Goal: Find contact information: Find contact information

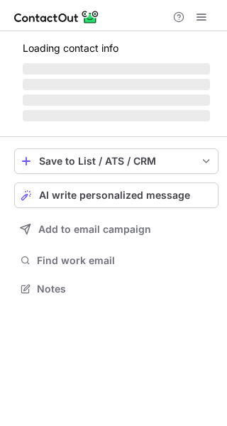
scroll to position [287, 227]
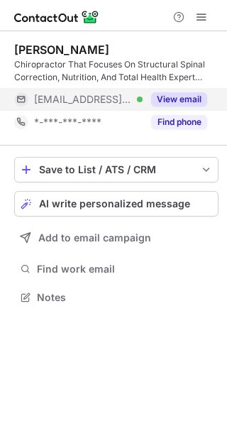
click at [185, 95] on button "View email" at bounding box center [179, 99] width 56 height 14
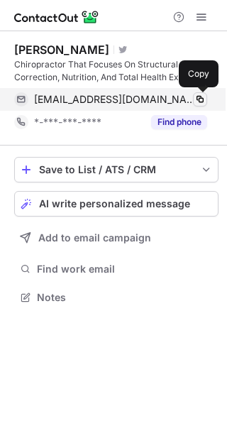
click at [202, 99] on span at bounding box center [199, 99] width 11 height 11
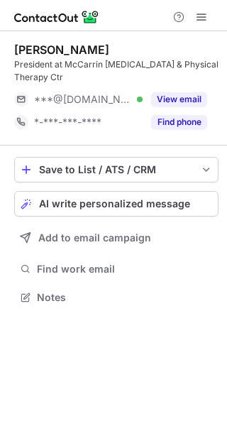
scroll to position [287, 227]
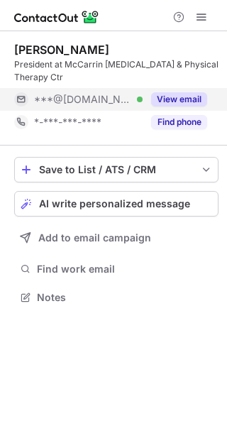
click at [169, 97] on button "View email" at bounding box center [179, 99] width 56 height 14
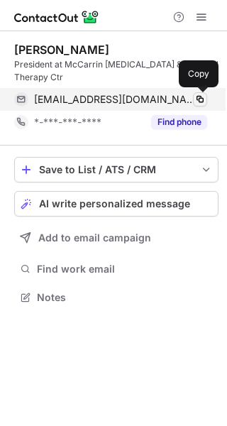
click at [202, 98] on span at bounding box center [199, 99] width 11 height 11
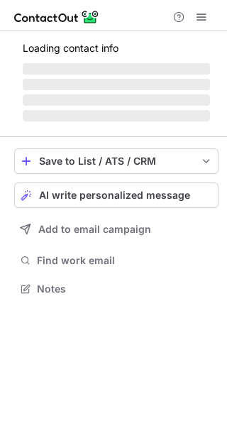
scroll to position [297, 227]
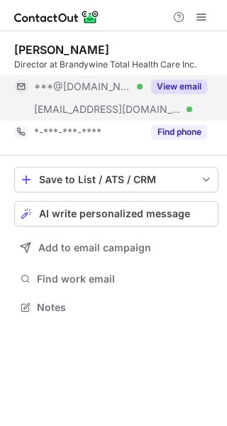
click at [180, 82] on button "View email" at bounding box center [179, 86] width 56 height 14
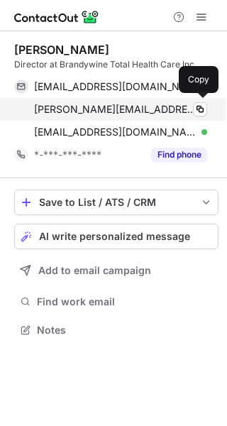
scroll to position [320, 227]
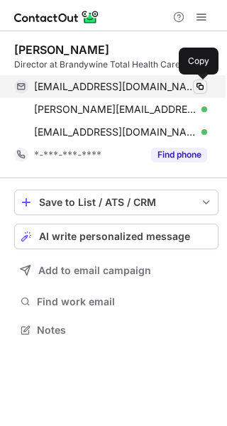
click at [202, 87] on span at bounding box center [199, 86] width 11 height 11
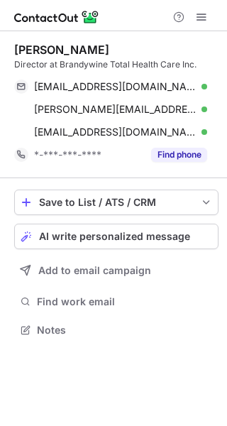
scroll to position [320, 227]
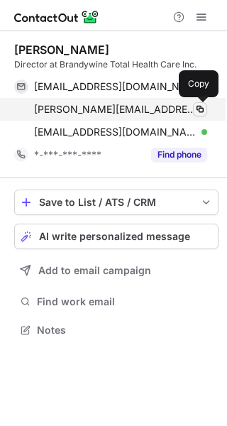
click at [199, 108] on span at bounding box center [199, 109] width 11 height 11
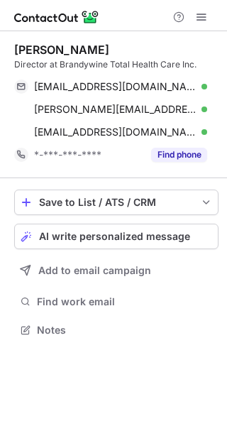
scroll to position [320, 227]
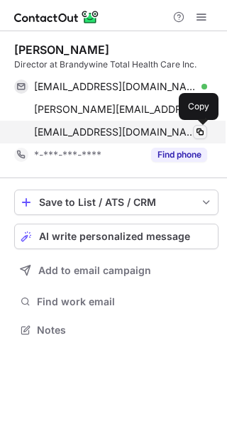
click at [199, 130] on span at bounding box center [199, 131] width 11 height 11
